Goal: Task Accomplishment & Management: Manage account settings

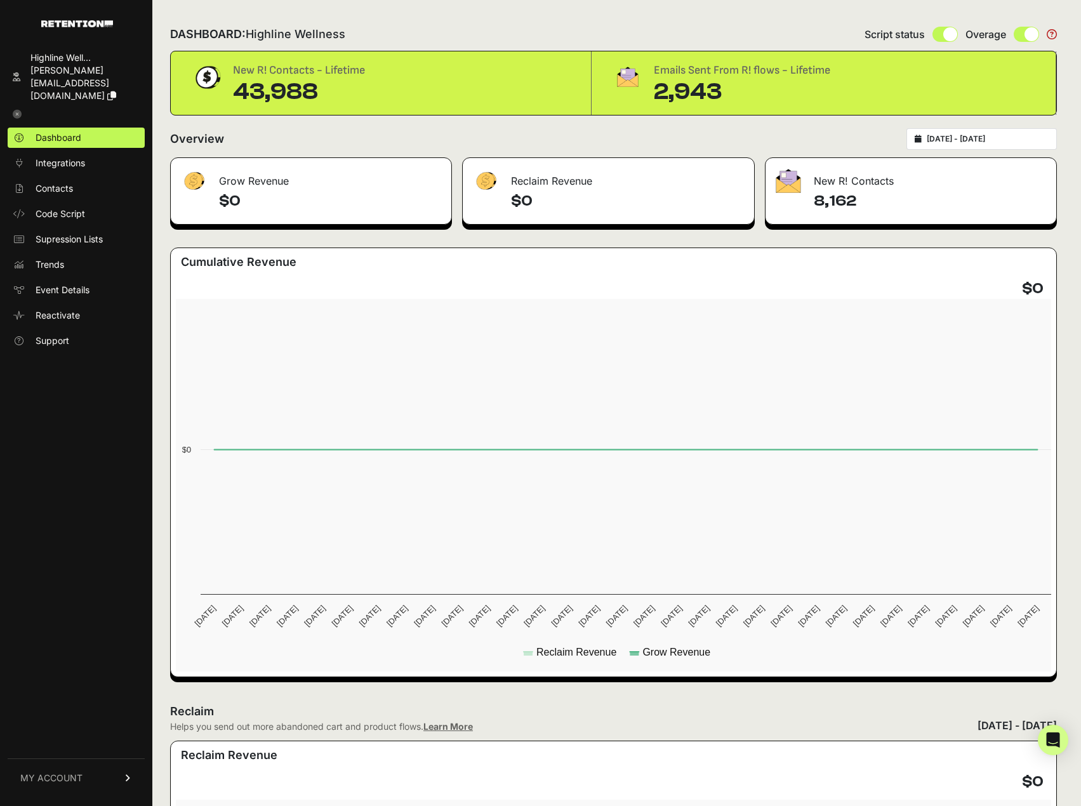
click at [102, 769] on link "MY ACCOUNT" at bounding box center [76, 777] width 137 height 39
click at [74, 739] on link "Billing" at bounding box center [76, 736] width 137 height 20
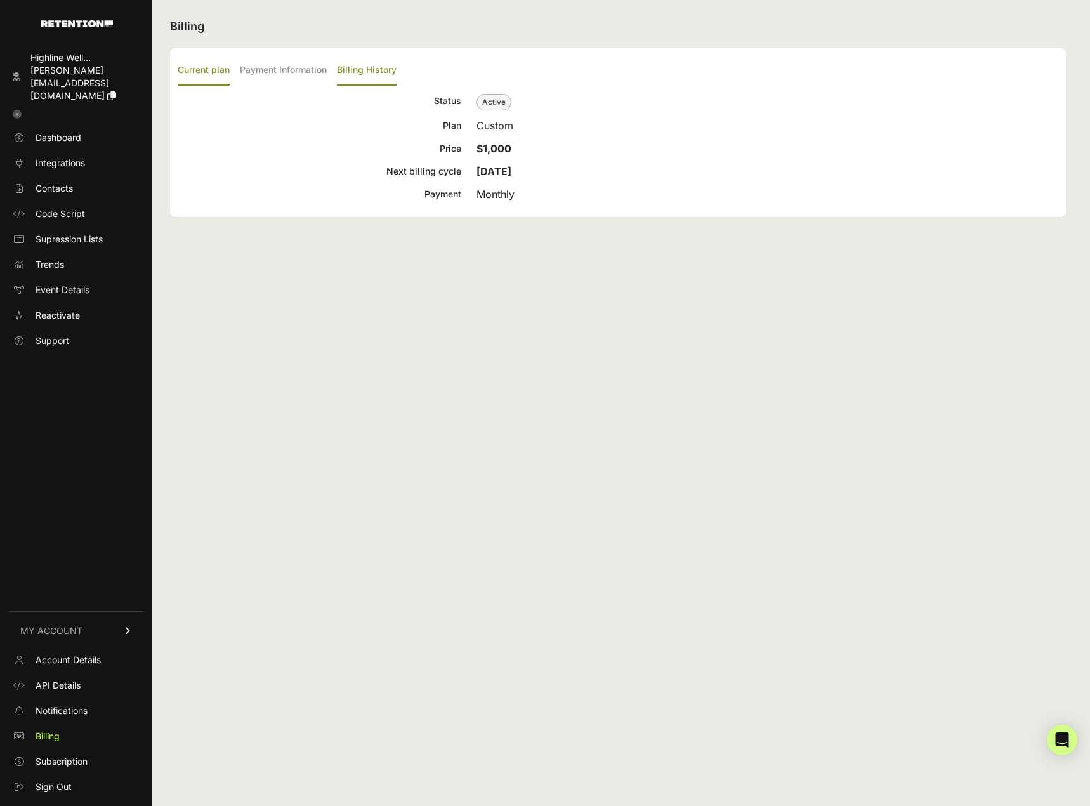
click at [349, 68] on label "Billing History" at bounding box center [367, 71] width 60 height 30
click at [0, 0] on input "Billing History" at bounding box center [0, 0] width 0 height 0
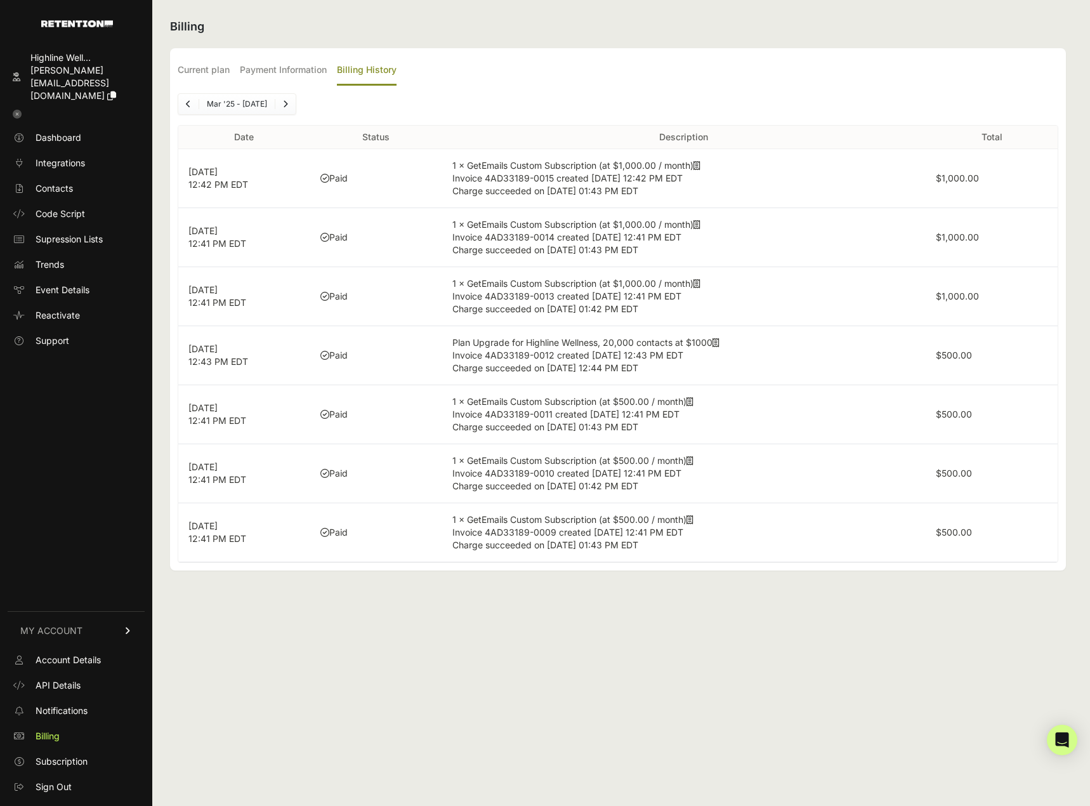
click at [619, 360] on td "Plan Upgrade for Highline Wellness, 20,000 contacts at $1000 Invoice 4AD33189-0…" at bounding box center [683, 355] width 483 height 59
click at [680, 371] on td "Plan Upgrade for Highline Wellness, 20,000 contacts at $1000 Invoice 4AD33189-0…" at bounding box center [683, 355] width 483 height 59
click at [678, 429] on td "1 × GetEmails Custom Subscription (at $500.00 / month) Invoice 4AD33189-0011 cr…" at bounding box center [683, 414] width 483 height 59
click at [694, 462] on icon at bounding box center [690, 460] width 7 height 9
click at [67, 131] on span "Dashboard" at bounding box center [59, 137] width 46 height 13
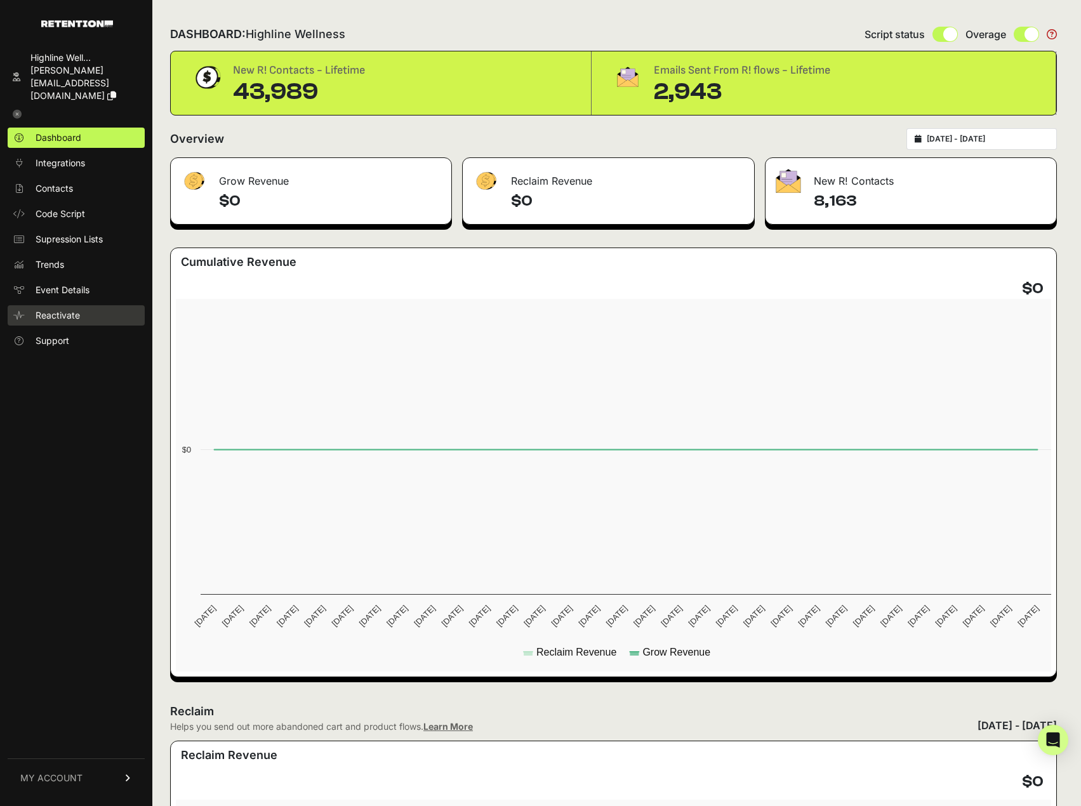
click at [94, 305] on link "Reactivate" at bounding box center [76, 315] width 137 height 20
